Goal: Information Seeking & Learning: Learn about a topic

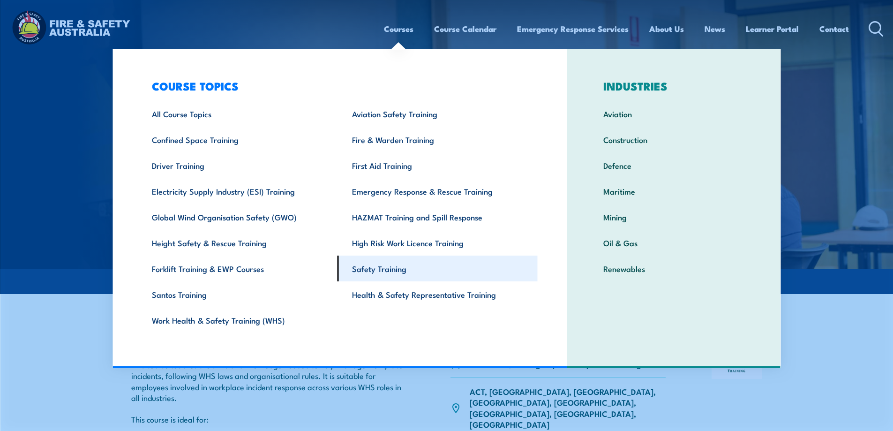
click at [401, 271] on link "Safety Training" at bounding box center [438, 269] width 200 height 26
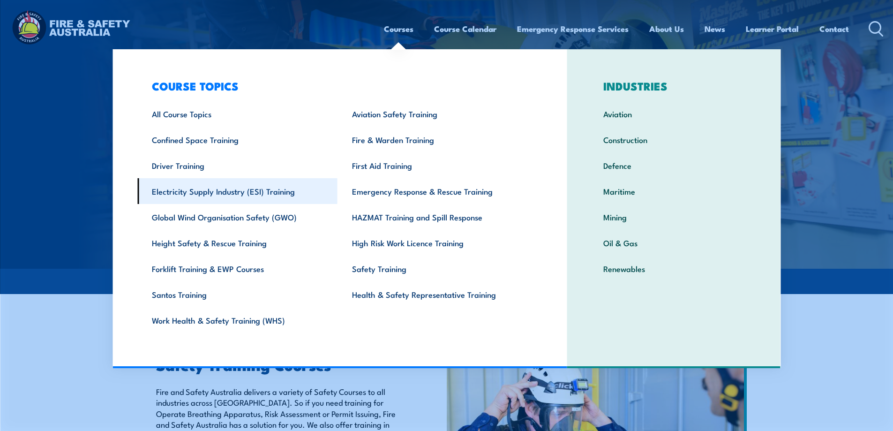
click at [263, 199] on link "Electricity Supply Industry (ESI) Training" at bounding box center [237, 191] width 200 height 26
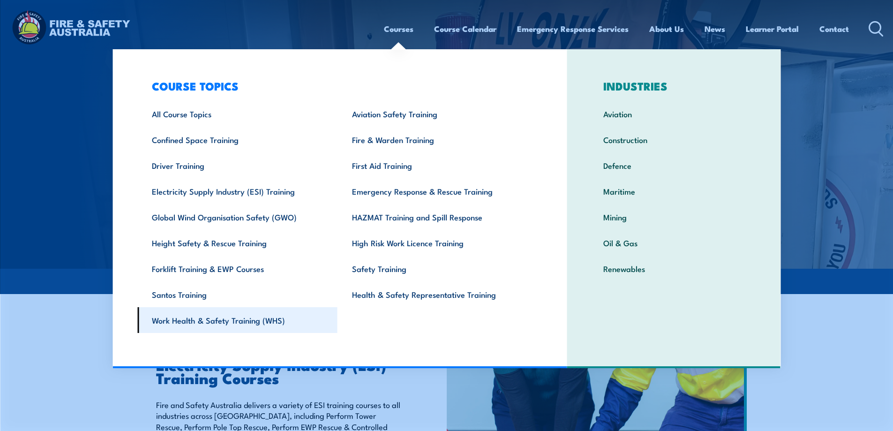
click at [262, 317] on link "Work Health & Safety Training (WHS)" at bounding box center [237, 320] width 200 height 26
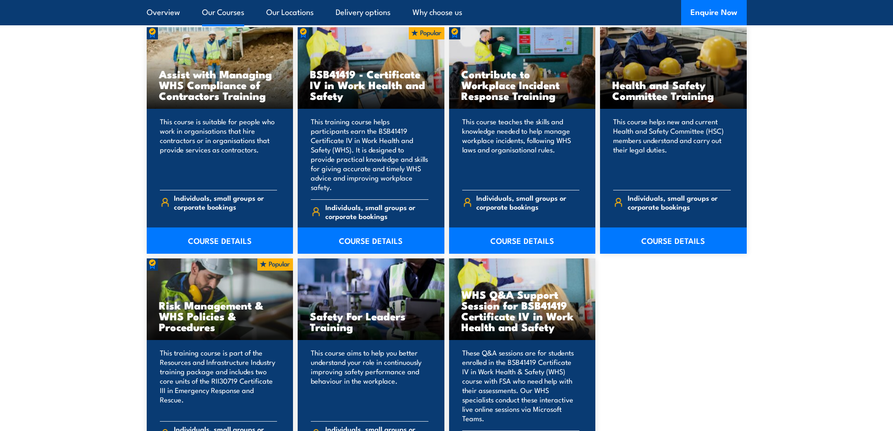
scroll to position [771, 0]
